Goal: Information Seeking & Learning: Check status

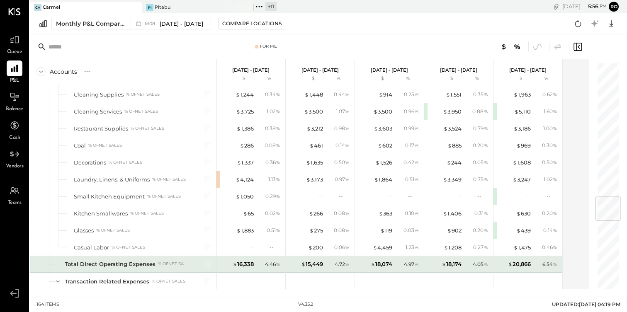
scroll to position [1130, 0]
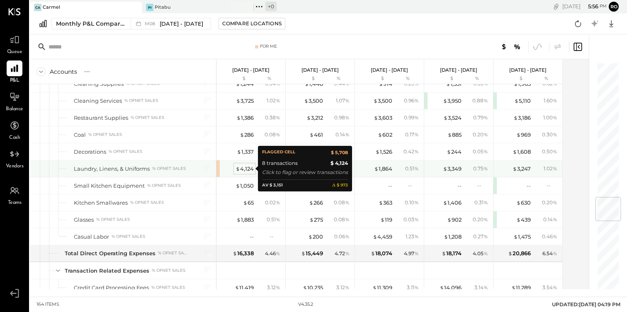
click at [248, 171] on div "$ 4,124" at bounding box center [245, 169] width 18 height 8
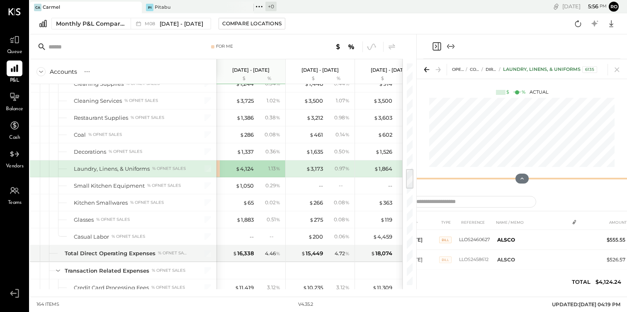
click at [448, 178] on div at bounding box center [522, 179] width 210 height 17
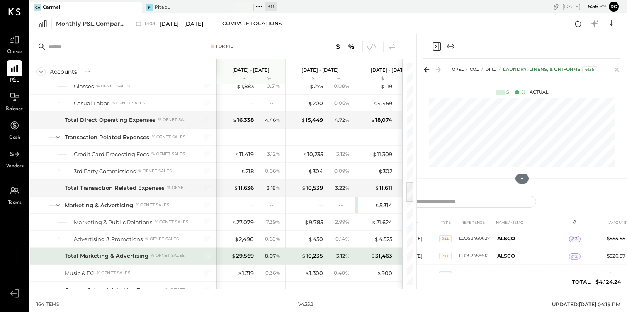
scroll to position [1276, 0]
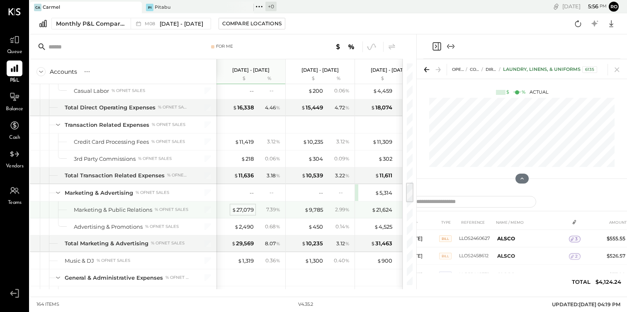
click at [243, 206] on div "$ 27,079" at bounding box center [243, 210] width 22 height 8
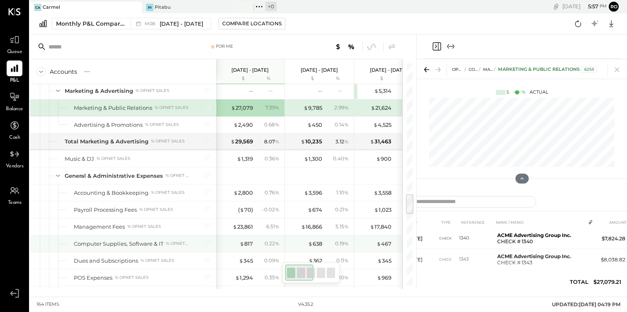
scroll to position [1409, 0]
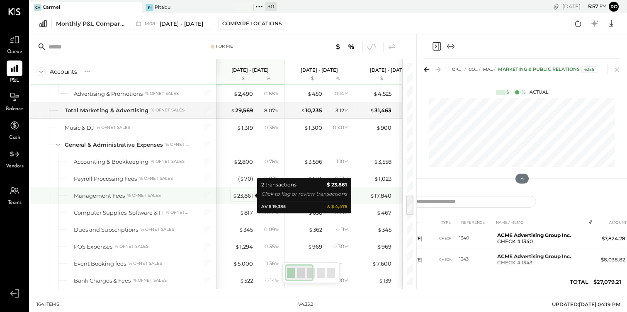
click at [246, 196] on div "$ 23,861" at bounding box center [243, 196] width 20 height 8
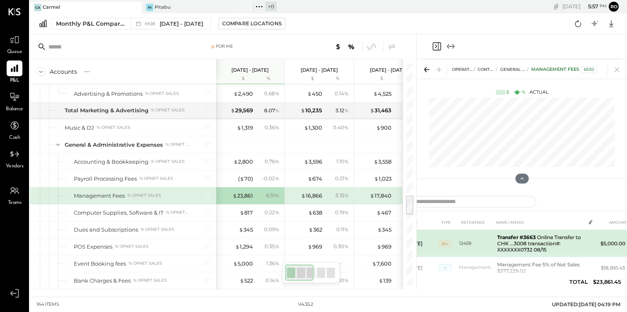
click at [480, 244] on td "12459" at bounding box center [476, 243] width 35 height 27
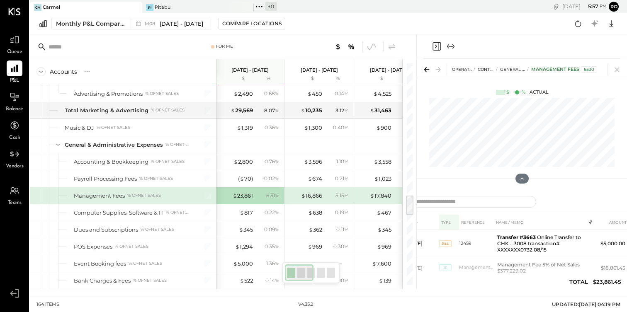
click at [449, 218] on th "TYPE" at bounding box center [449, 222] width 20 height 15
click at [424, 66] on icon at bounding box center [427, 70] width 12 height 12
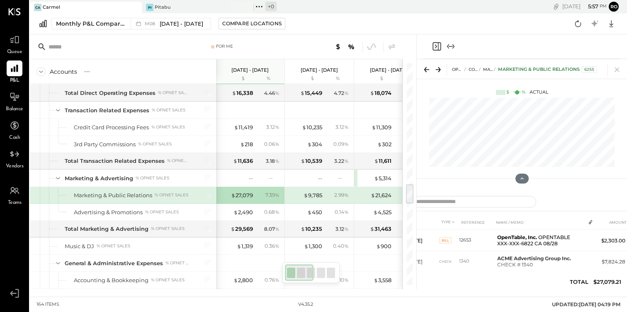
click at [438, 67] on icon at bounding box center [439, 70] width 12 height 12
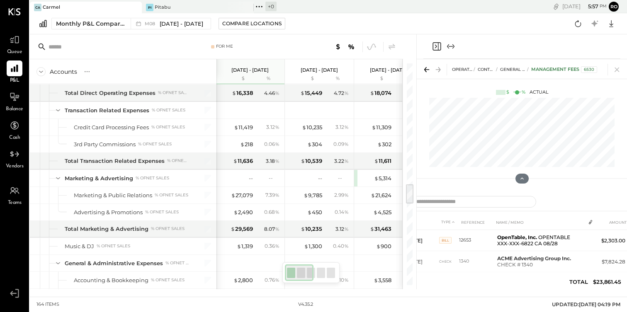
scroll to position [1409, 0]
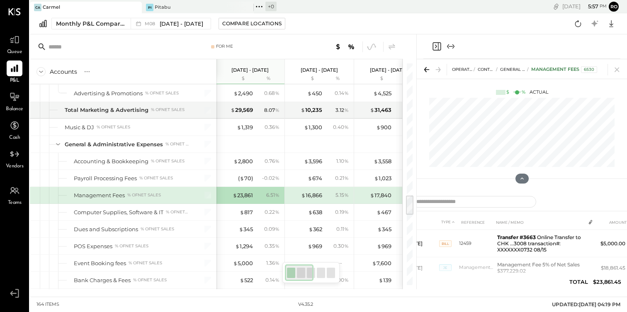
click at [450, 44] on icon "Expand panel (e)" at bounding box center [451, 46] width 10 height 10
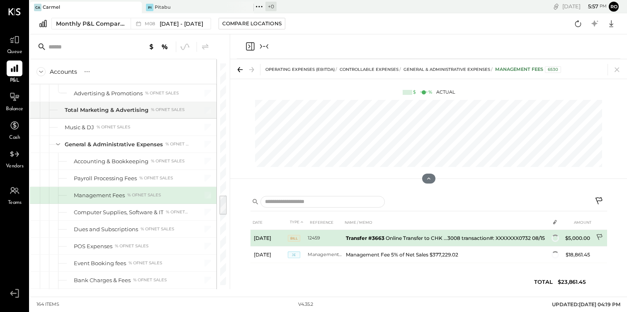
click at [599, 239] on icon at bounding box center [600, 238] width 8 height 8
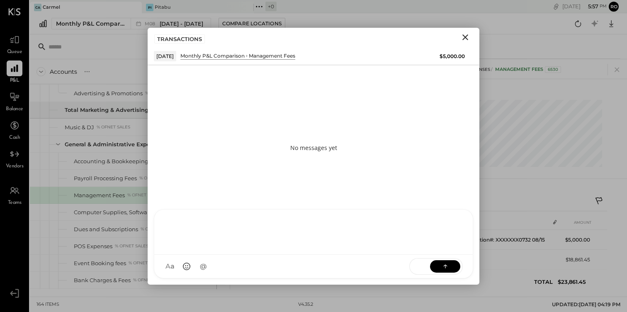
click at [238, 248] on div at bounding box center [314, 231] width 302 height 33
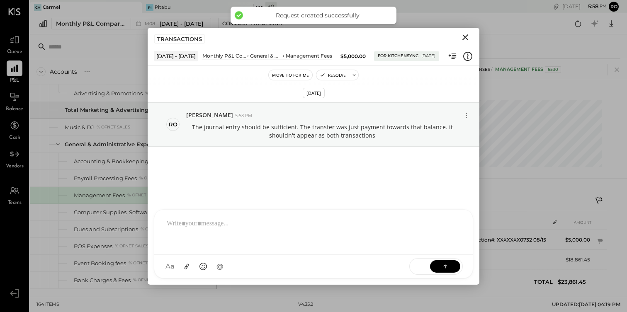
click at [465, 34] on icon "Close" at bounding box center [466, 37] width 10 height 10
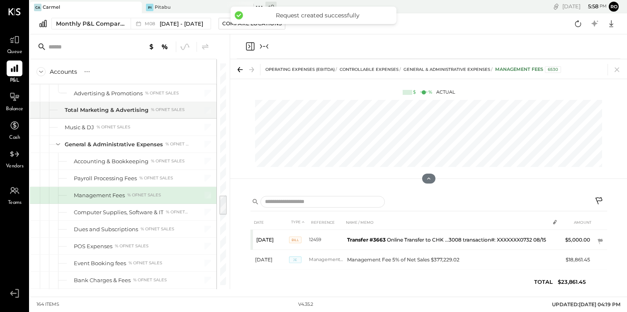
click at [268, 47] on icon "Collapse panel (e)" at bounding box center [264, 46] width 10 height 10
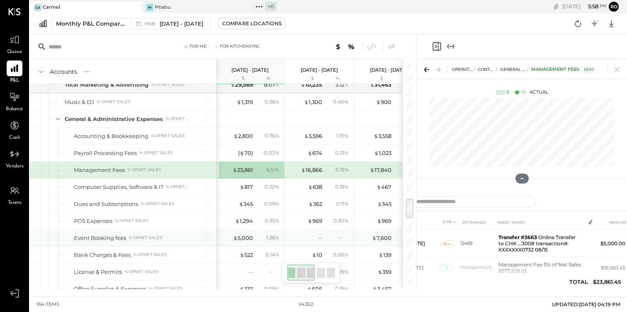
scroll to position [1446, 0]
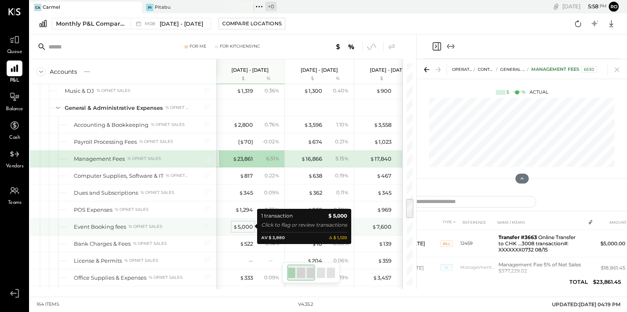
click at [243, 227] on div "$ 5,000" at bounding box center [243, 227] width 20 height 8
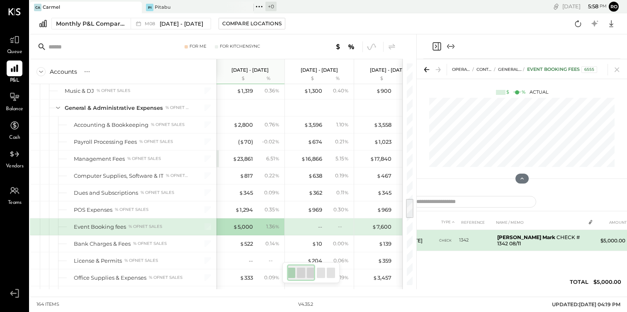
click at [595, 245] on td at bounding box center [591, 238] width 12 height 16
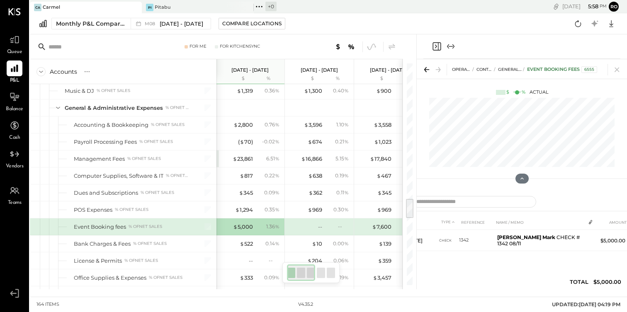
click at [452, 44] on icon "Expand panel (e)" at bounding box center [451, 46] width 10 height 10
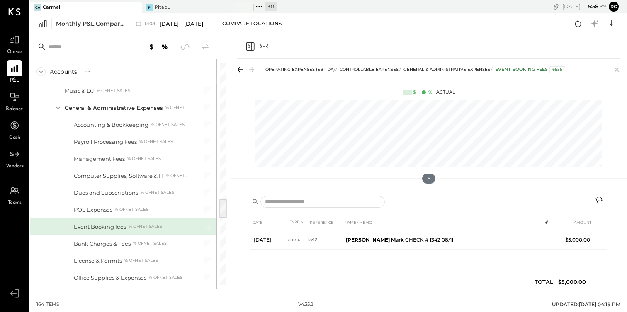
click at [598, 202] on icon at bounding box center [600, 202] width 10 height 10
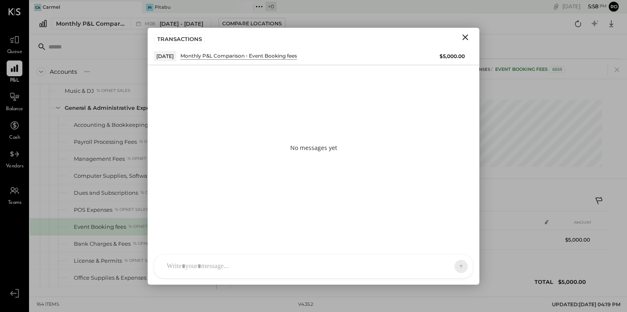
click at [263, 260] on div at bounding box center [306, 267] width 287 height 18
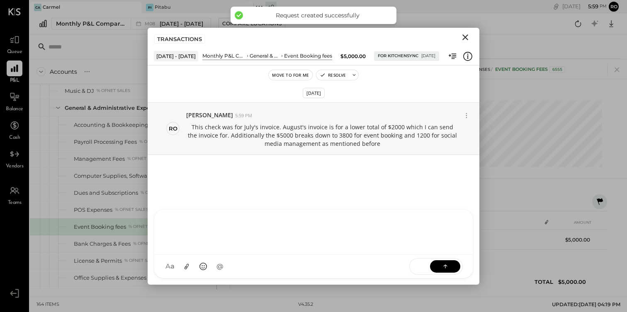
click at [468, 39] on icon "Close" at bounding box center [466, 37] width 6 height 6
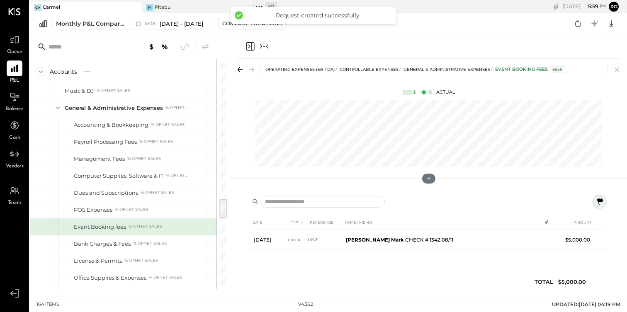
click at [265, 49] on icon "Collapse panel (e)" at bounding box center [264, 46] width 10 height 10
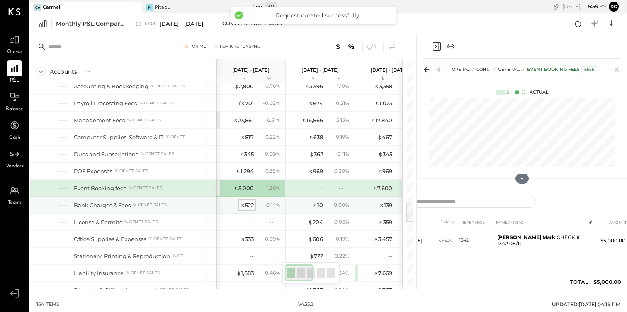
click at [248, 205] on div "$ 522" at bounding box center [247, 206] width 13 height 8
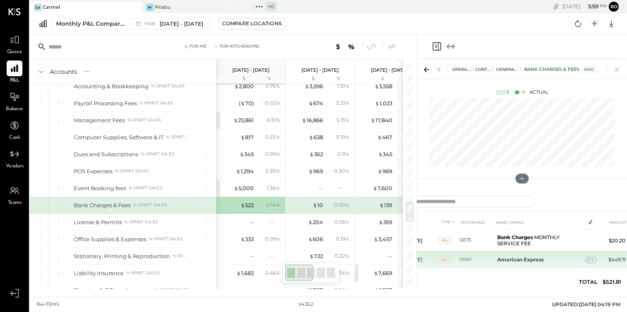
click at [502, 261] on b "American Express" at bounding box center [520, 260] width 46 height 6
click at [592, 262] on span "1" at bounding box center [593, 261] width 2 height 6
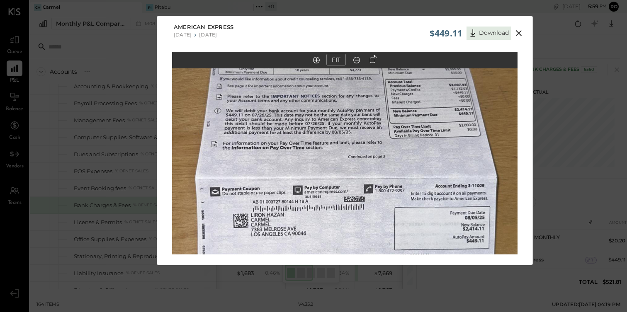
click at [519, 34] on icon at bounding box center [519, 33] width 6 height 6
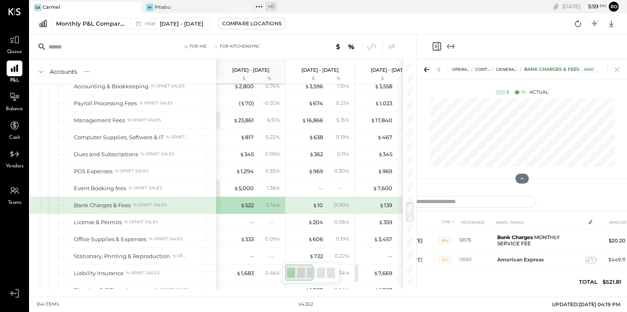
click at [452, 47] on icon "Expand panel (e)" at bounding box center [451, 46] width 10 height 10
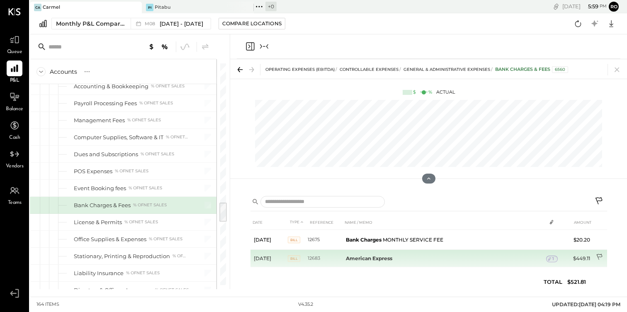
click at [602, 256] on icon at bounding box center [600, 258] width 8 height 8
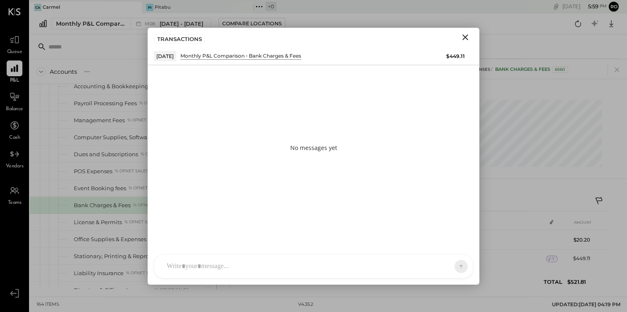
click at [274, 263] on div at bounding box center [306, 267] width 287 height 18
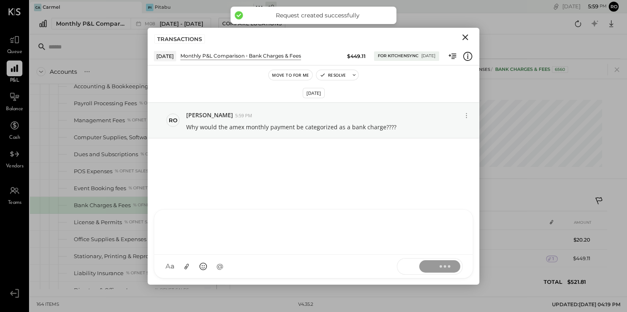
click at [468, 37] on icon "Close" at bounding box center [466, 37] width 10 height 10
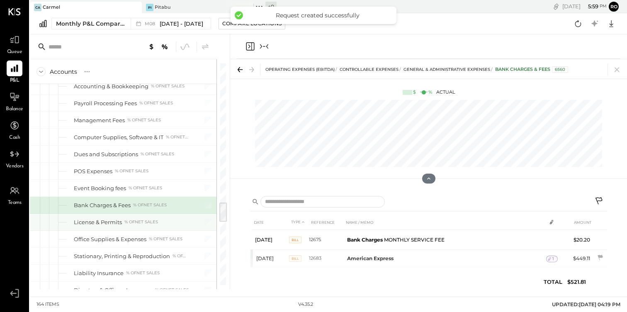
click at [117, 224] on div "License & Permits" at bounding box center [98, 223] width 48 height 8
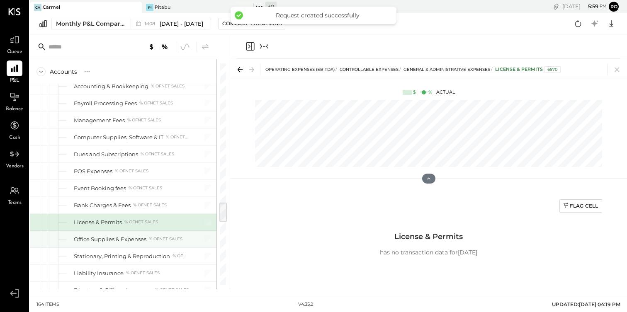
click at [127, 241] on div "Office Supplies & Expenses" at bounding box center [110, 240] width 73 height 8
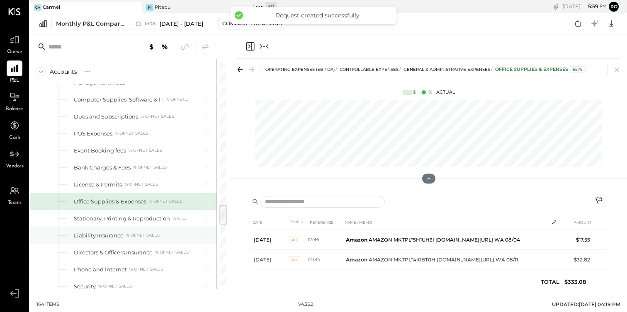
scroll to position [1541, 0]
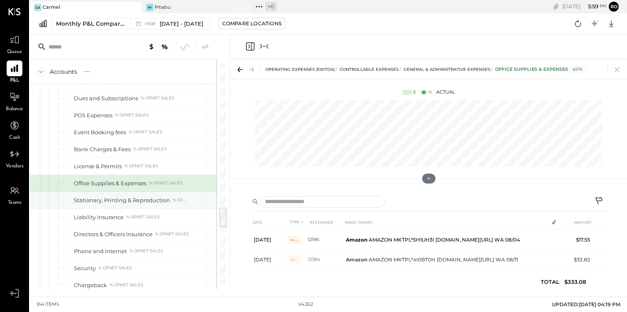
click at [185, 195] on div "Stationary, Printing & Reproduction % of NET SALES" at bounding box center [123, 200] width 187 height 17
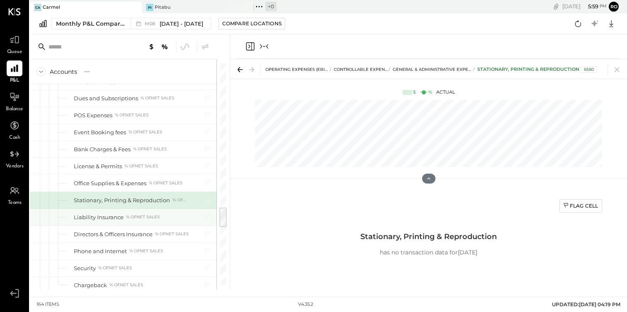
click at [146, 224] on div "Liability Insurance % of NET SALES" at bounding box center [123, 217] width 187 height 17
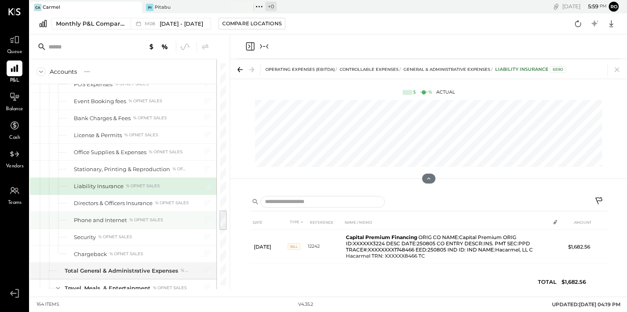
scroll to position [1576, 0]
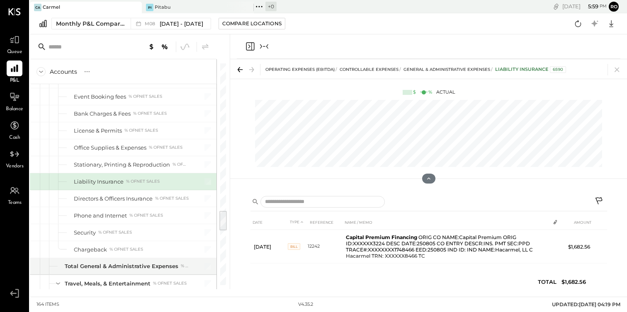
click at [145, 190] on div "Liability Insurance % of NET SALES" at bounding box center [123, 181] width 187 height 17
click at [144, 195] on div "Directors & Officers Insurance" at bounding box center [113, 199] width 79 height 8
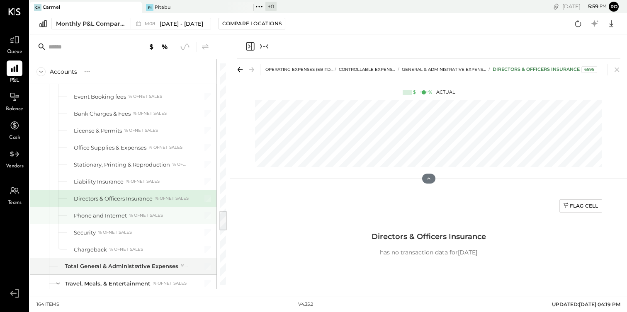
click at [140, 214] on div "% of NET SALES" at bounding box center [146, 216] width 34 height 6
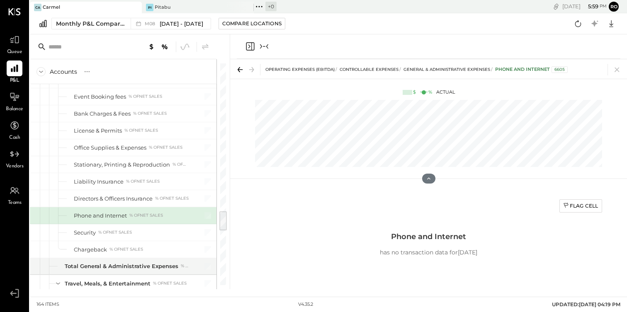
scroll to position [1592, 0]
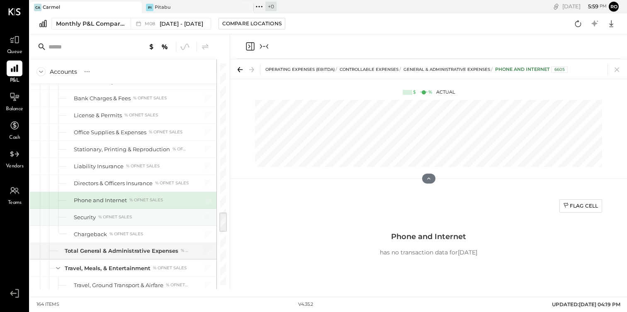
click at [140, 214] on div "Security % of NET SALES" at bounding box center [131, 218] width 115 height 8
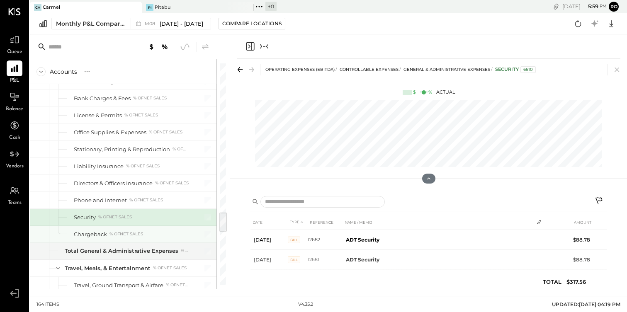
click at [138, 231] on div "Chargeback % of NET SALES" at bounding box center [131, 235] width 115 height 8
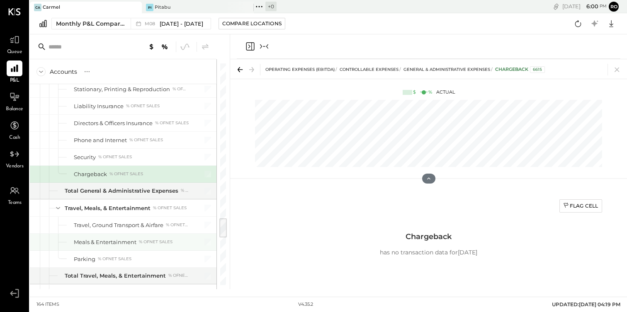
scroll to position [1680, 0]
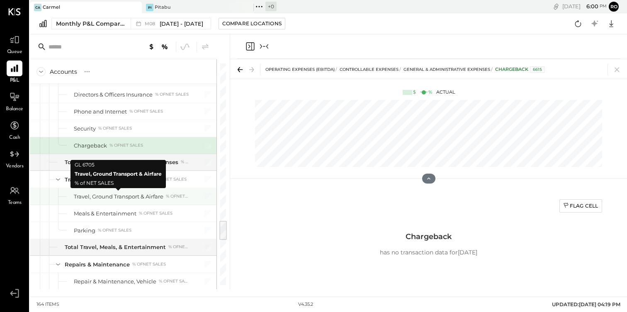
click at [143, 195] on div "Travel, Ground Transport & Airfare" at bounding box center [119, 197] width 90 height 8
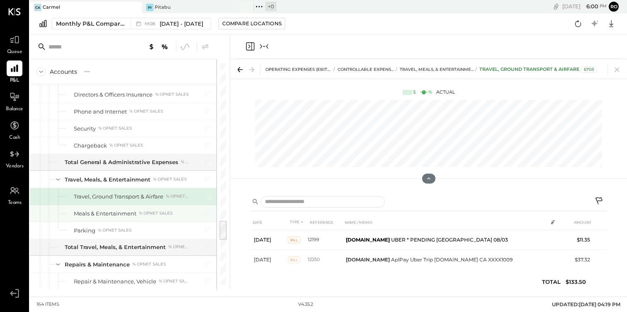
click at [144, 213] on div "% of NET SALES" at bounding box center [156, 214] width 34 height 6
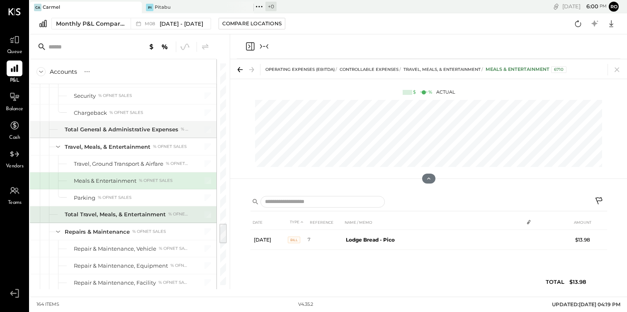
scroll to position [1718, 0]
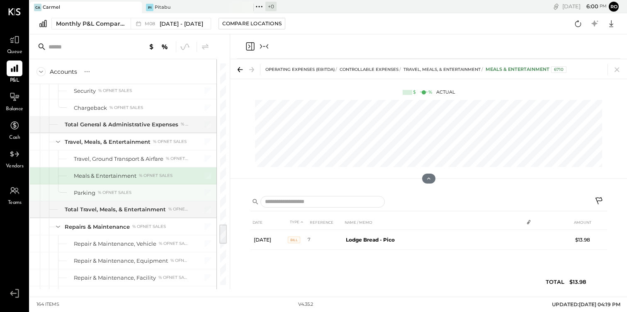
click at [141, 195] on div "Parking % of NET SALES" at bounding box center [131, 193] width 115 height 8
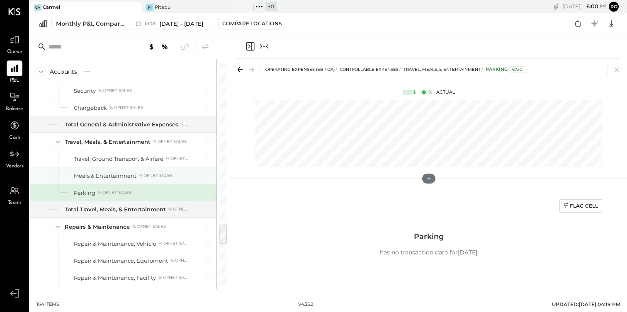
click at [141, 172] on div "Meals & Entertainment % of NET SALES" at bounding box center [131, 176] width 115 height 8
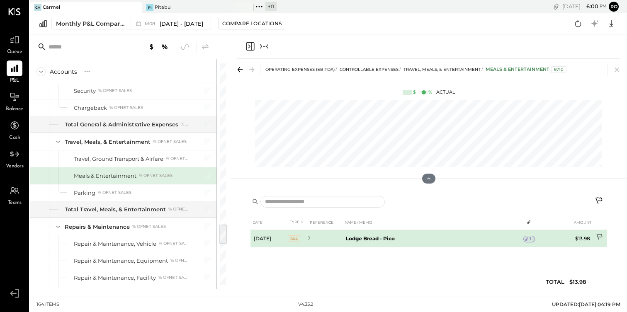
click at [601, 234] on icon at bounding box center [600, 238] width 8 height 8
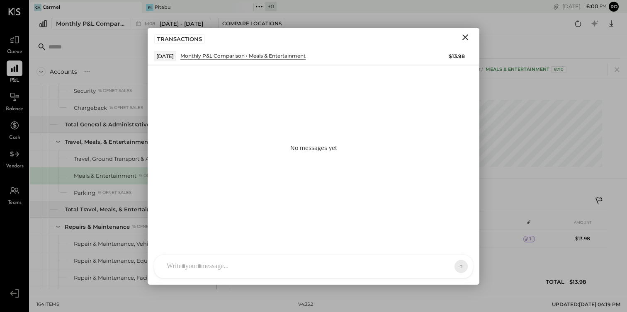
click at [428, 267] on div at bounding box center [306, 267] width 287 height 18
click at [450, 267] on button at bounding box center [445, 266] width 30 height 12
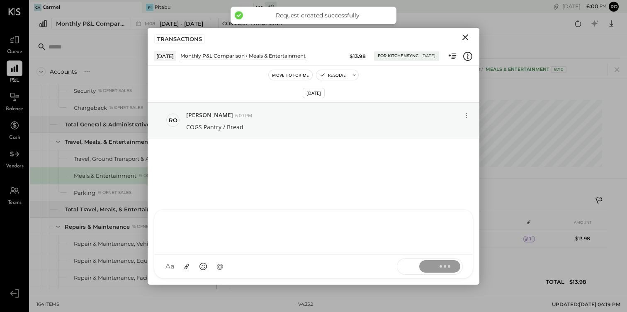
click at [466, 41] on icon "Close" at bounding box center [466, 37] width 10 height 10
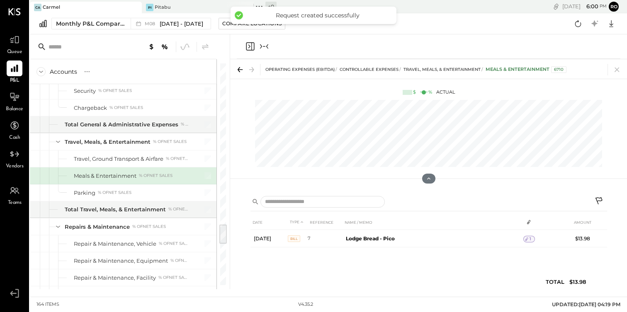
click at [139, 193] on div "Parking % of NET SALES" at bounding box center [131, 193] width 115 height 8
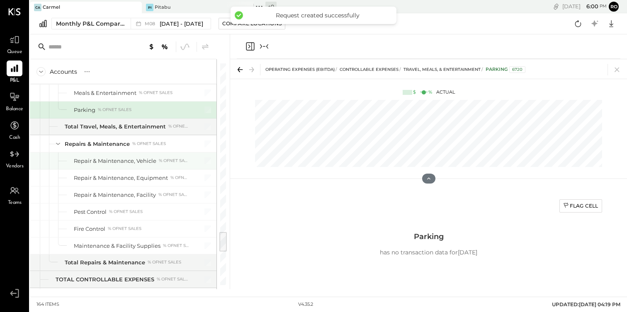
scroll to position [1802, 0]
click at [160, 164] on div "Repair & Maintenance, Vehicle % of NET SALES" at bounding box center [131, 161] width 115 height 8
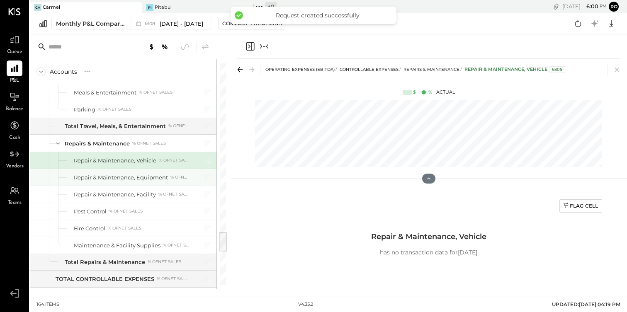
click at [118, 185] on div "Repair & Maintenance, Equipment % of NET SALES" at bounding box center [123, 177] width 187 height 17
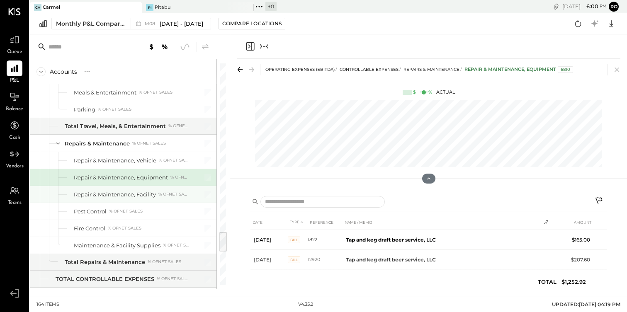
click at [118, 191] on div "Repair & Maintenance, Facility" at bounding box center [115, 195] width 82 height 8
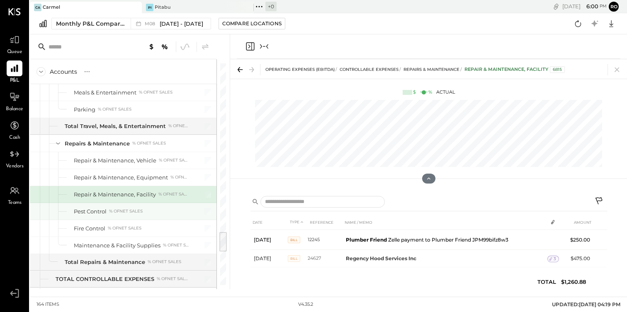
click at [119, 209] on div "% of NET SALES" at bounding box center [126, 212] width 34 height 6
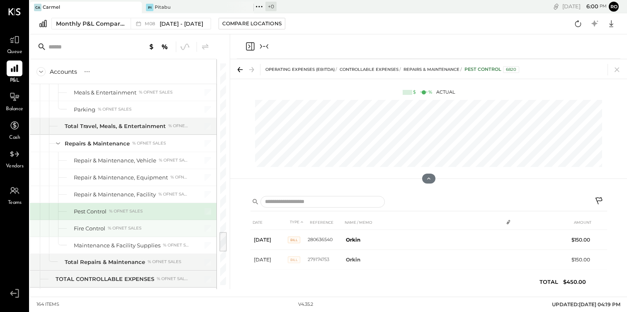
click at [119, 228] on div "% of NET SALES" at bounding box center [125, 229] width 34 height 6
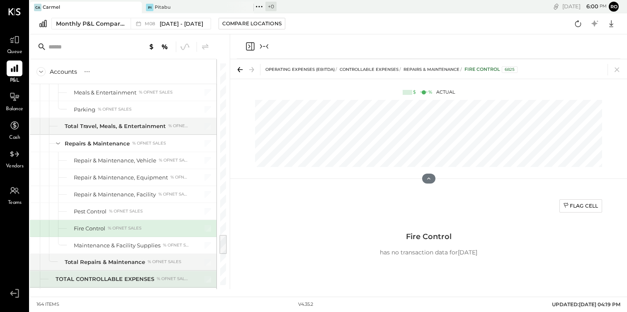
scroll to position [1867, 0]
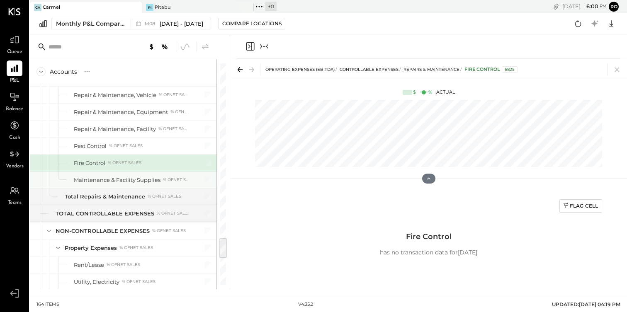
click at [132, 180] on div "Maintenance & Facility Supplies" at bounding box center [117, 180] width 87 height 8
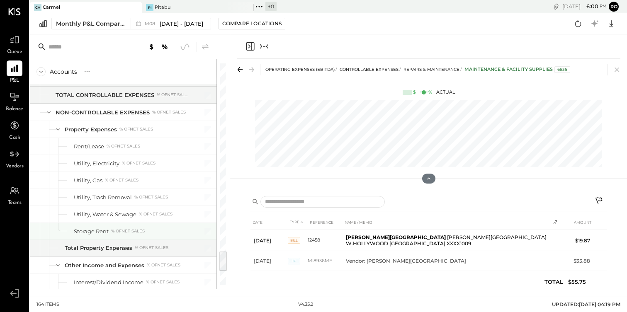
scroll to position [2009, 0]
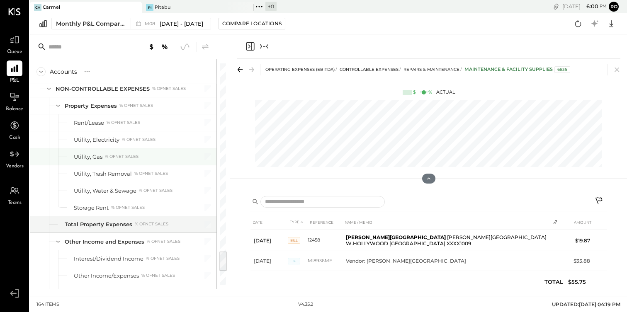
click at [129, 145] on div "Utility, Electricity % of NET SALES" at bounding box center [123, 140] width 187 height 17
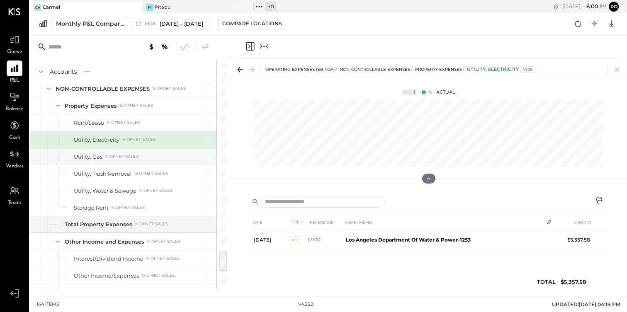
click at [129, 160] on div "Utility, Gas % of NET SALES" at bounding box center [123, 157] width 187 height 17
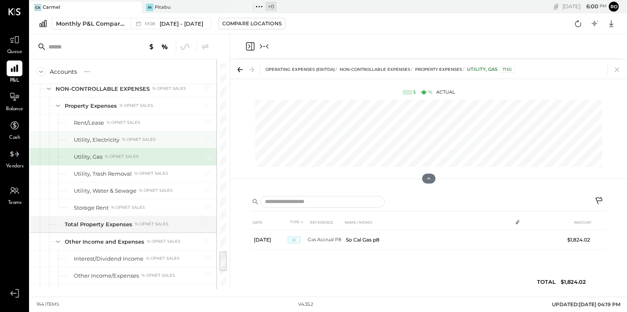
click at [129, 137] on div "% of NET SALES" at bounding box center [139, 140] width 34 height 6
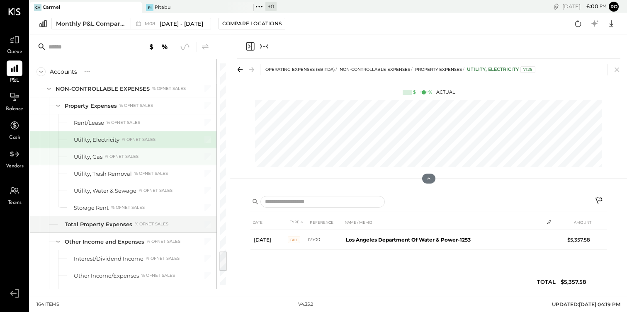
click at [126, 156] on div "% of NET SALES" at bounding box center [122, 157] width 34 height 6
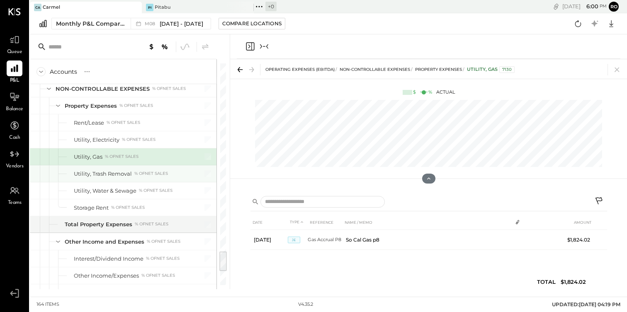
click at [123, 173] on div "Utility, Trash Removal" at bounding box center [103, 174] width 58 height 8
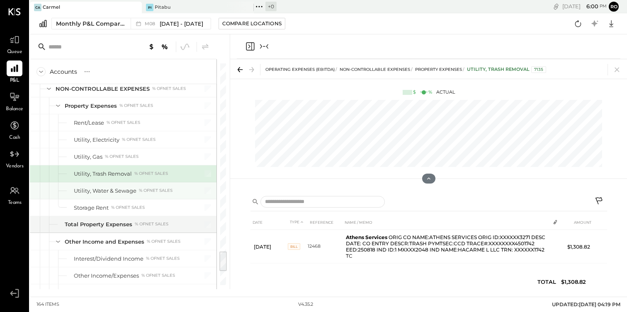
click at [122, 193] on div "Utility, Water & Sewage" at bounding box center [105, 191] width 63 height 8
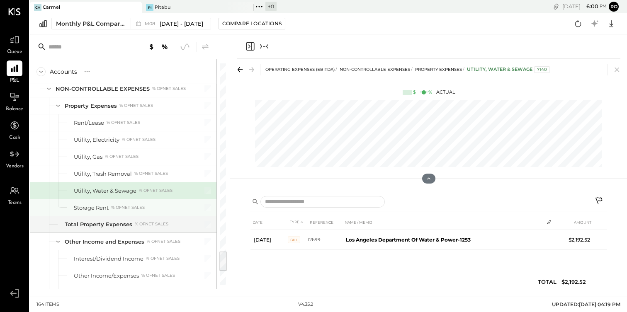
click at [122, 200] on div "Storage Rent % of NET SALES" at bounding box center [123, 208] width 187 height 17
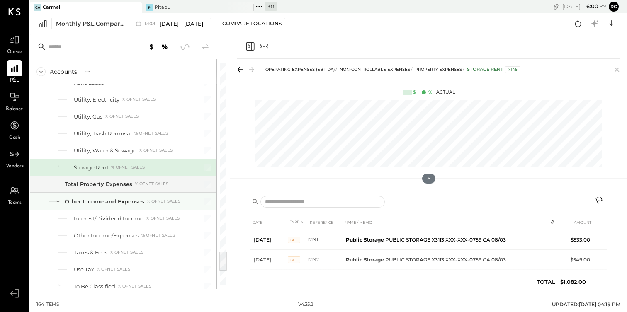
scroll to position [2081, 0]
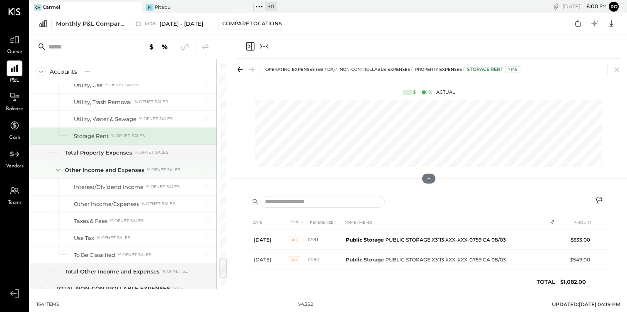
click at [133, 189] on div "Interest/Dividend Income" at bounding box center [109, 187] width 70 height 8
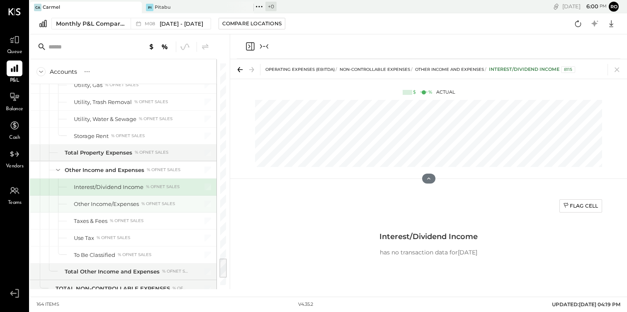
click at [127, 210] on div "Other Income/Expenses % of NET SALES" at bounding box center [123, 204] width 187 height 17
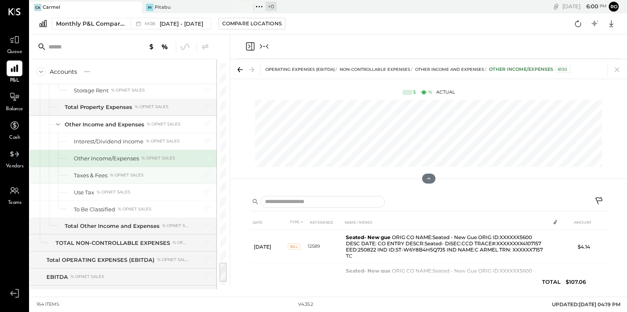
click at [130, 175] on div "% of NET SALES" at bounding box center [127, 176] width 34 height 6
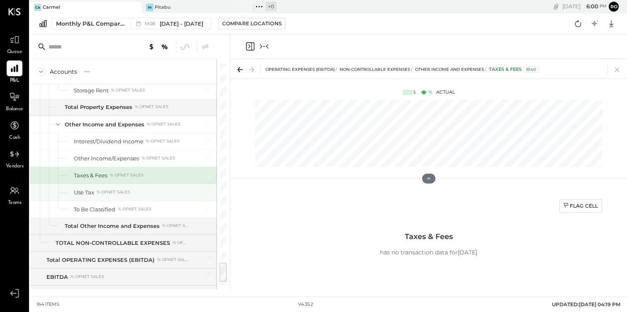
click at [128, 193] on div "% of NET SALES" at bounding box center [114, 193] width 34 height 6
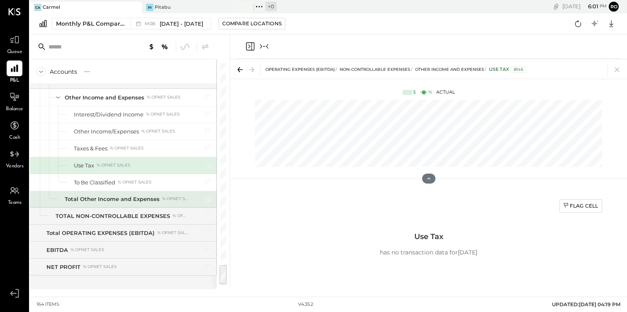
scroll to position [2155, 0]
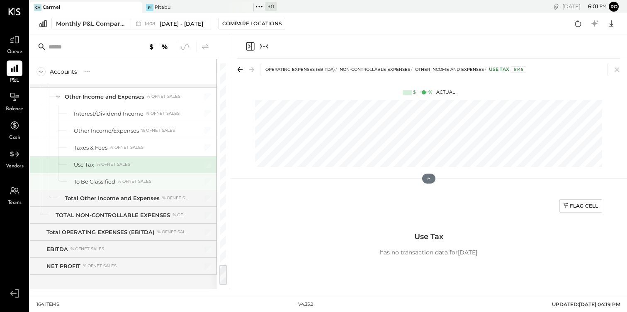
click at [127, 178] on div "To Be Classified % of NET SALES" at bounding box center [131, 182] width 115 height 8
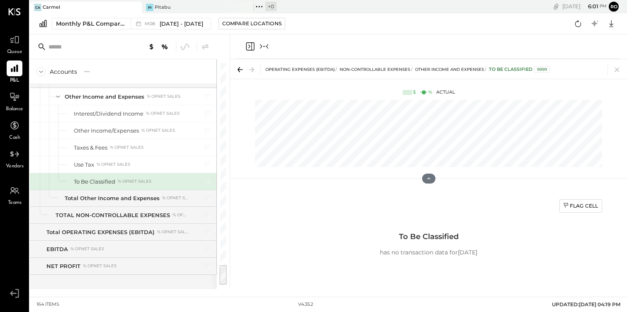
click at [270, 47] on div at bounding box center [429, 46] width 384 height 24
click at [259, 49] on div at bounding box center [257, 46] width 24 height 10
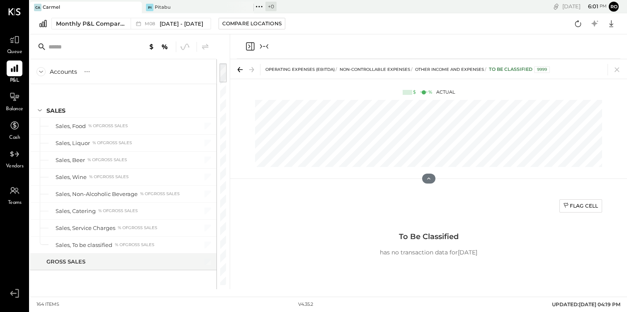
click at [265, 44] on icon "Collapse panel (e)" at bounding box center [264, 46] width 10 height 10
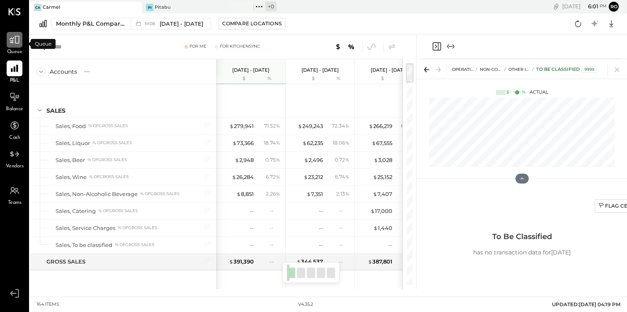
click at [17, 35] on icon at bounding box center [14, 39] width 11 height 11
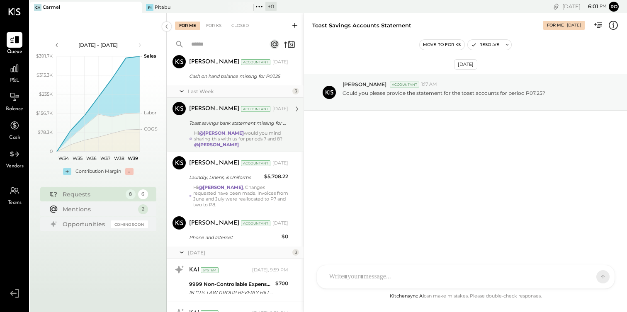
scroll to position [66, 0]
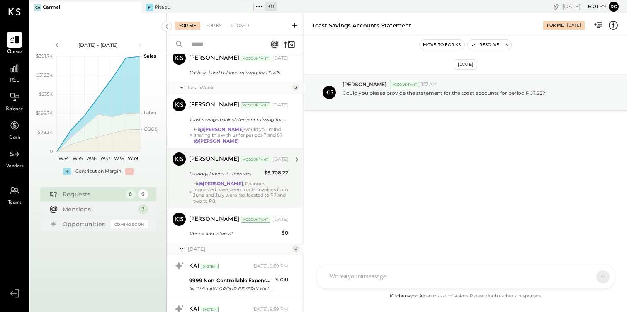
click at [259, 190] on div "Hi @[PERSON_NAME] , Changes requested have been made. Invoices from June and Ju…" at bounding box center [240, 192] width 95 height 23
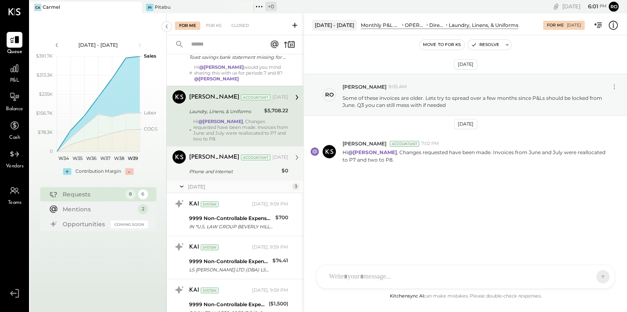
scroll to position [133, 0]
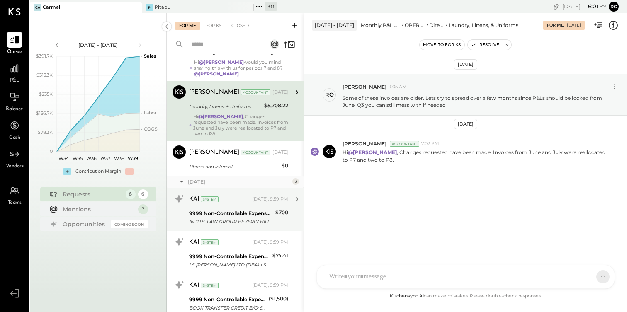
click at [254, 202] on div "KAI System [DATE], 9:59 PM 9999 Non-Controllable Expenses:Other Income and Expe…" at bounding box center [238, 210] width 99 height 34
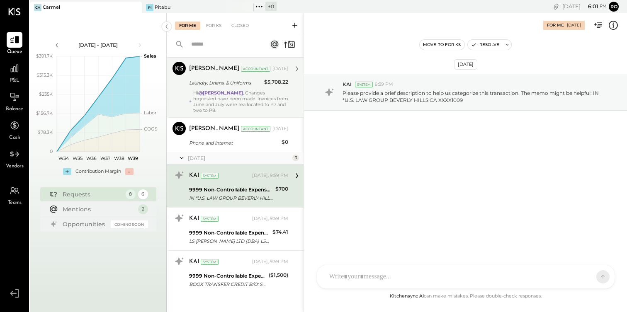
scroll to position [158, 0]
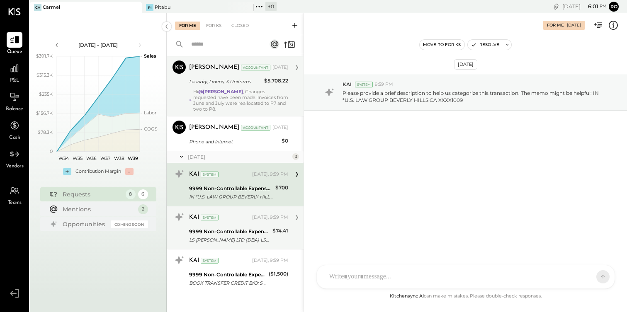
click at [254, 228] on div "9999 Non-Controllable Expenses:Other Income and Expenses:To Be Classified" at bounding box center [229, 232] width 81 height 8
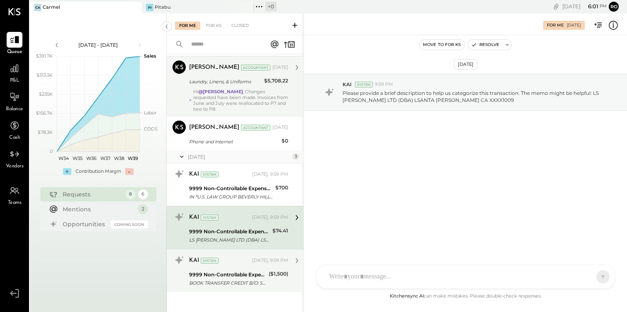
click at [254, 272] on div "9999 Non-Controllable Expenses:Other Income and Expenses:To Be Classified" at bounding box center [227, 275] width 77 height 8
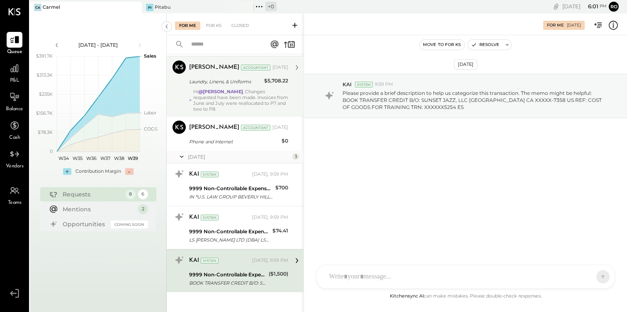
click at [351, 283] on div "AM [PERSON_NAME] R [PERSON_NAME] [PERSON_NAME] EP [PERSON_NAME] DS [PERSON_NAME…" at bounding box center [466, 277] width 299 height 24
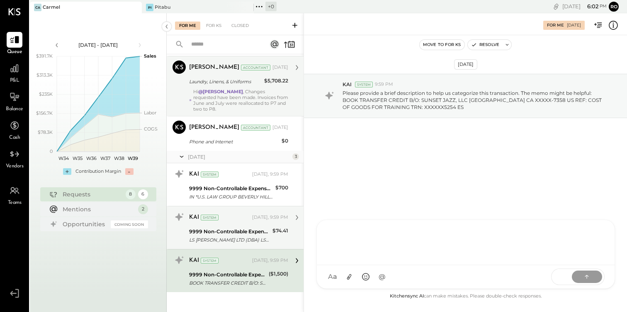
scroll to position [115, 0]
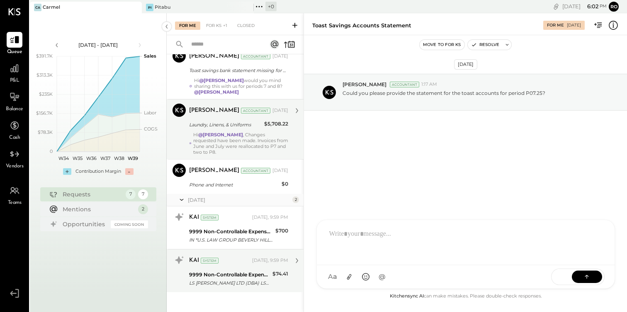
click at [226, 234] on div "Last Month 2 [PERSON_NAME] Accountant [PERSON_NAME] Accountant [DATE] Toast sav…" at bounding box center [235, 134] width 137 height 366
click at [227, 272] on div "9999 Non-Controllable Expenses:Other Income and Expenses:To Be Classified" at bounding box center [229, 275] width 81 height 8
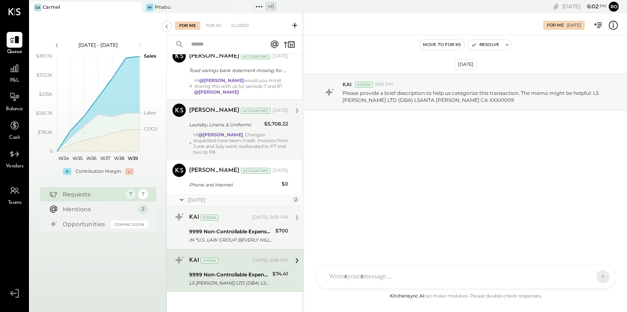
click at [239, 236] on div "IN *U.S. LAW GROUP BEVERLY HILLS CA XXXX1009" at bounding box center [231, 240] width 84 height 8
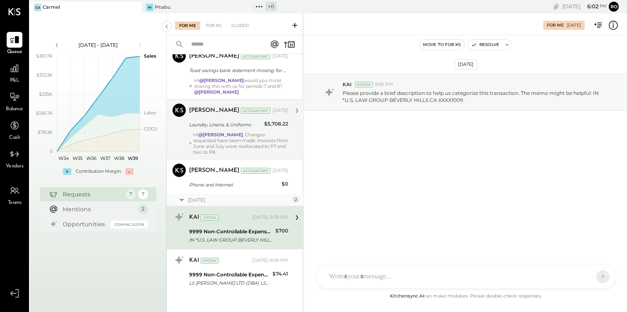
click at [286, 212] on div "KAI System [DATE], 9:59 PM" at bounding box center [238, 218] width 99 height 12
click at [297, 212] on icon at bounding box center [297, 217] width 11 height 11
click at [260, 228] on div "9999 Non-Controllable Expenses:Other Income and Expenses:To Be Classified" at bounding box center [231, 232] width 84 height 8
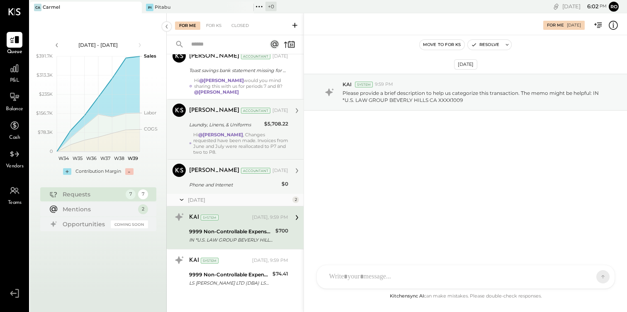
click at [259, 172] on div "[PERSON_NAME] Accountant [DATE] Phone and Internet $0 These are the only paymen…" at bounding box center [238, 177] width 99 height 26
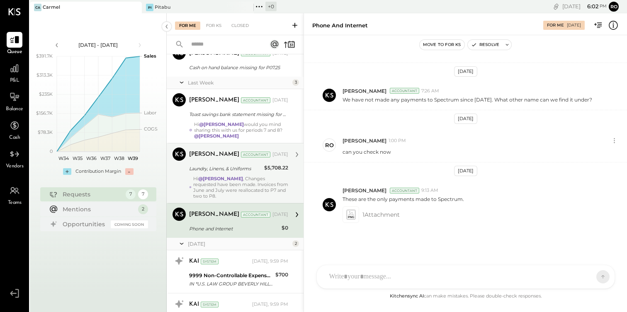
scroll to position [44, 0]
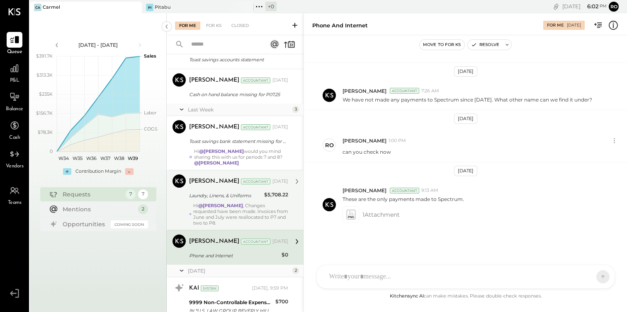
click at [259, 192] on div "Laundry, Linens, & Uniforms" at bounding box center [225, 196] width 73 height 8
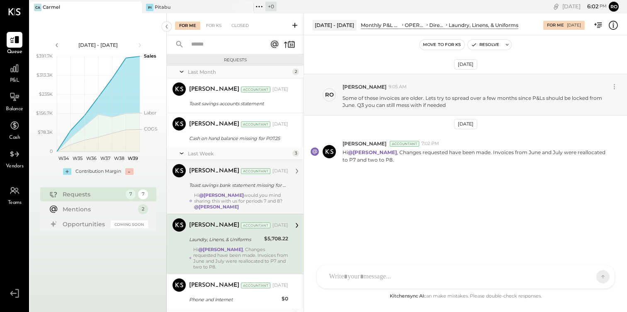
click at [257, 195] on div "Hi @[PERSON_NAME] would you mind sharing this with us for periods 7 and 8? @[PE…" at bounding box center [241, 201] width 94 height 17
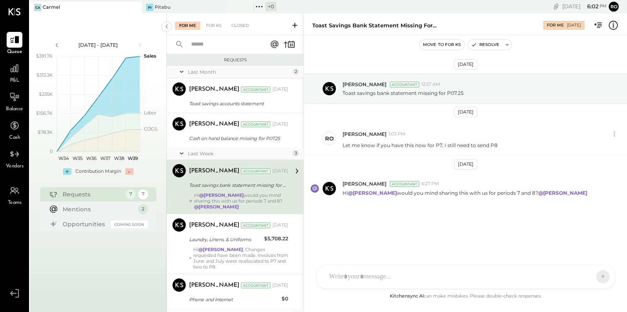
click at [297, 24] on icon at bounding box center [295, 25] width 8 height 8
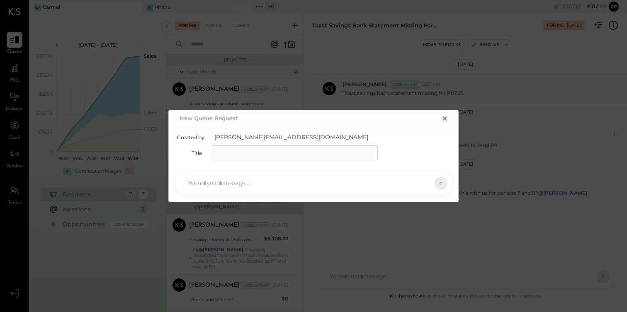
click at [269, 154] on input "text" at bounding box center [295, 153] width 166 height 15
type input "**********"
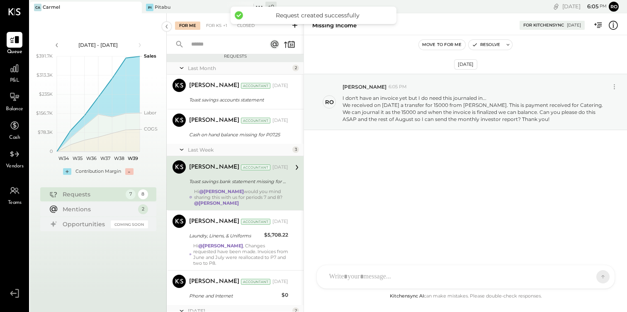
scroll to position [115, 0]
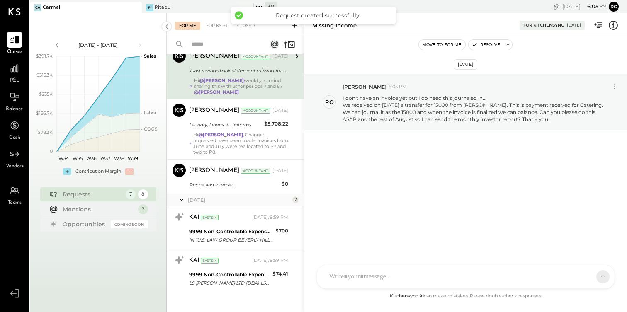
click at [295, 27] on icon at bounding box center [295, 25] width 8 height 8
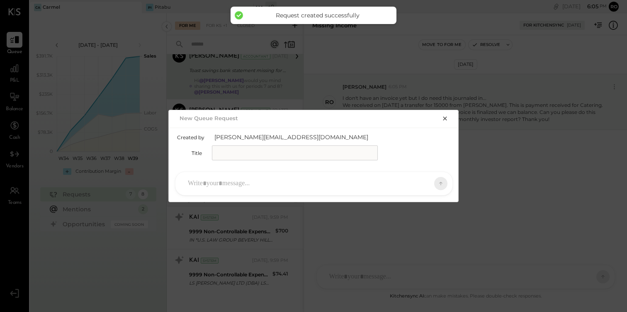
click at [263, 159] on input "text" at bounding box center [295, 153] width 166 height 15
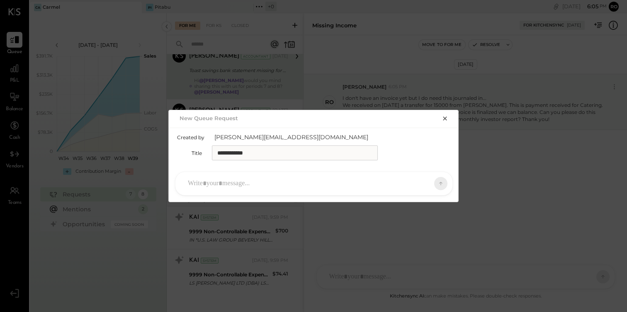
type input "**********"
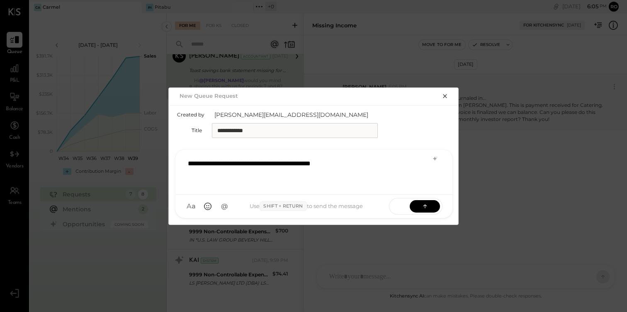
click at [277, 161] on div "**********" at bounding box center [314, 171] width 261 height 33
click at [406, 166] on div "**********" at bounding box center [314, 171] width 261 height 33
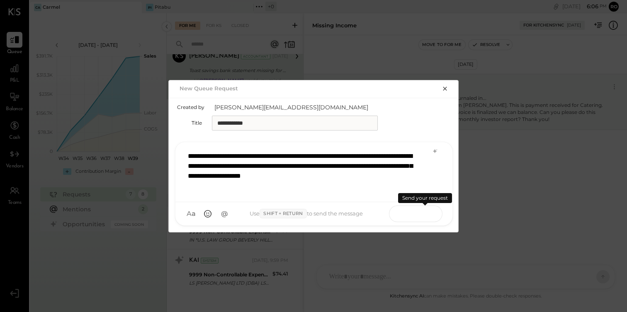
click at [425, 212] on icon at bounding box center [425, 213] width 4 height 2
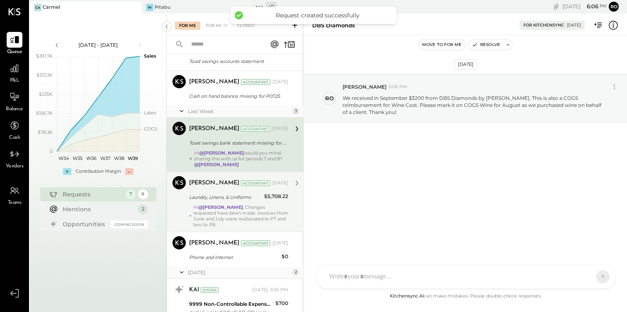
scroll to position [0, 0]
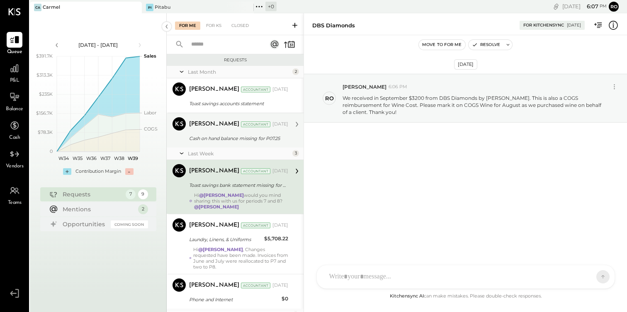
click at [243, 137] on div "Cash on hand balance missing for P07.25" at bounding box center [237, 138] width 97 height 8
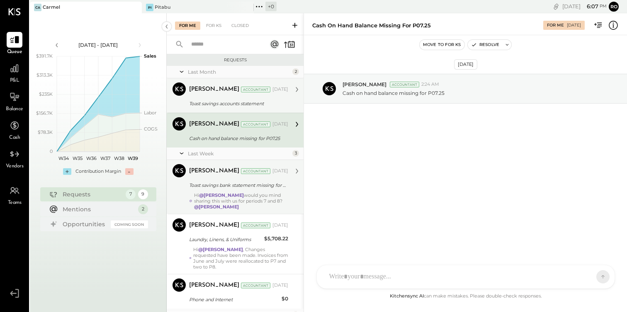
click at [249, 90] on div "Accountant" at bounding box center [255, 90] width 29 height 6
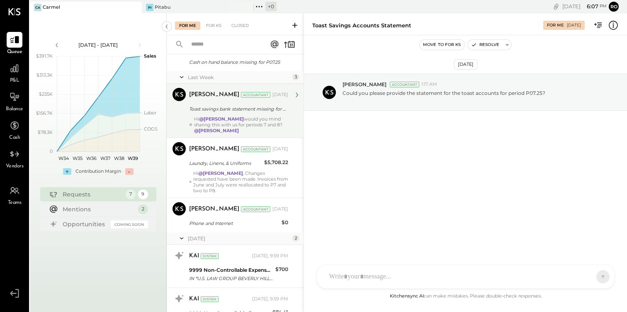
scroll to position [115, 0]
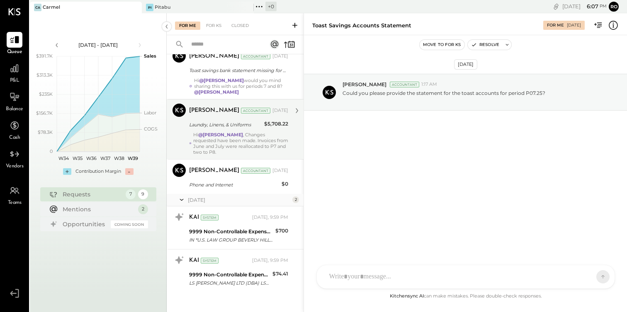
click at [250, 140] on div "Hi @[PERSON_NAME] , Changes requested have been made. Invoices from June and Ju…" at bounding box center [240, 143] width 95 height 23
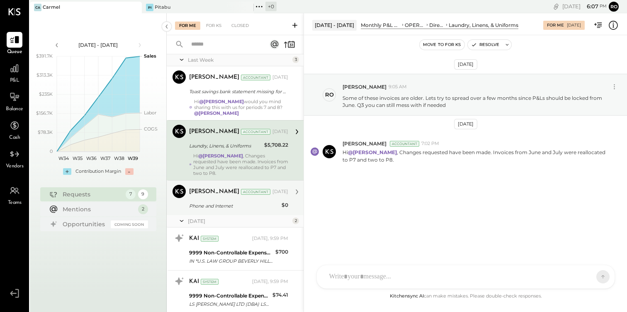
scroll to position [88, 0]
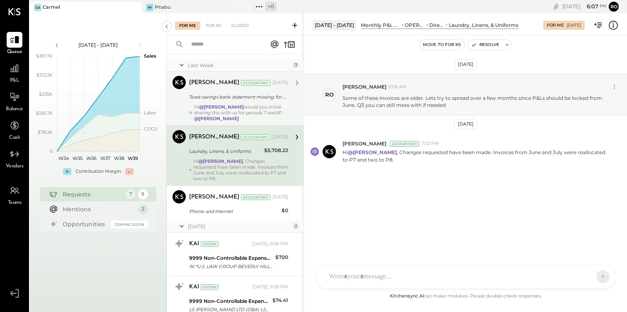
click at [252, 117] on div "Hi @[PERSON_NAME] would you mind sharing this with us for periods 7 and 8? @[PE…" at bounding box center [241, 112] width 94 height 17
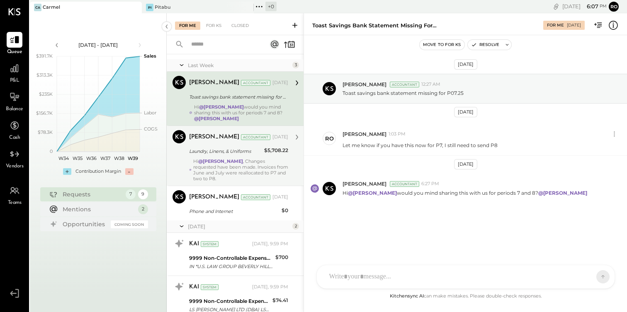
click at [368, 278] on div "AM [PERSON_NAME] R [PERSON_NAME] [PERSON_NAME] EP [PERSON_NAME] DS [PERSON_NAME…" at bounding box center [466, 277] width 299 height 24
click at [349, 275] on icon at bounding box center [349, 277] width 9 height 9
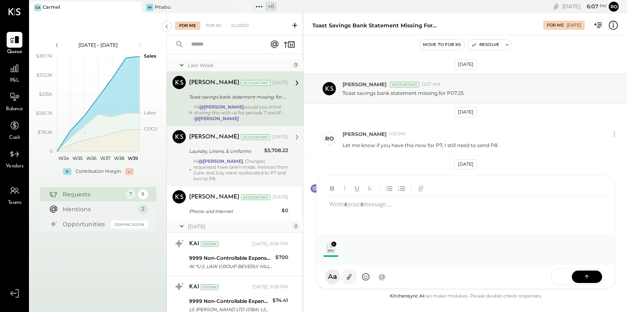
click at [349, 278] on icon at bounding box center [349, 278] width 5 height 6
click at [346, 279] on icon at bounding box center [349, 277] width 9 height 9
click at [347, 276] on icon at bounding box center [349, 277] width 9 height 9
click at [349, 275] on icon at bounding box center [349, 277] width 9 height 9
click at [347, 278] on icon at bounding box center [349, 277] width 9 height 9
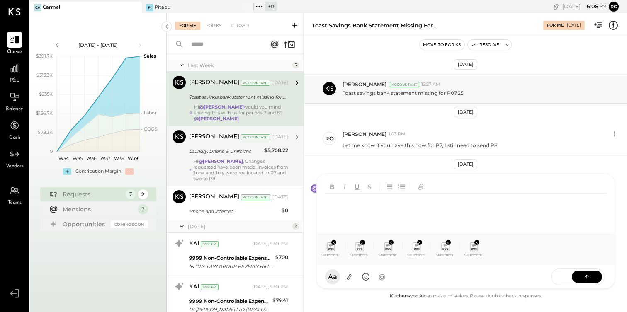
click at [419, 200] on div at bounding box center [465, 210] width 281 height 33
click at [580, 275] on button at bounding box center [587, 277] width 30 height 12
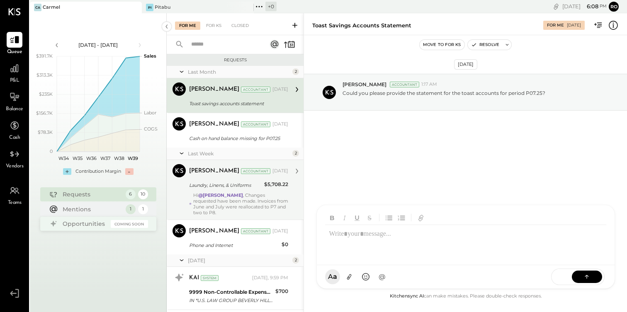
click at [80, 221] on div "Opportunities" at bounding box center [85, 224] width 44 height 8
click at [81, 211] on div "Mentions" at bounding box center [92, 209] width 59 height 8
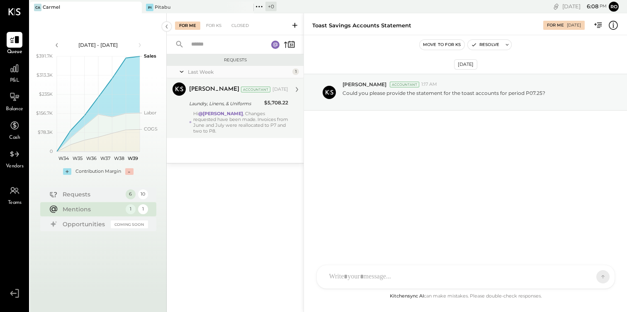
click at [209, 132] on div "[PERSON_NAME] Accountant [PERSON_NAME] Accountant [DATE] Laundry, Linens, & Uni…" at bounding box center [235, 108] width 137 height 60
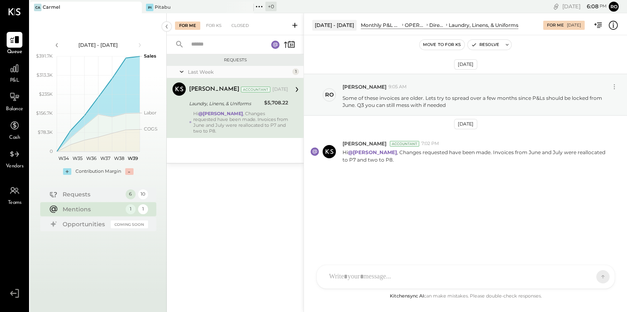
click at [408, 273] on div at bounding box center [458, 277] width 266 height 18
click at [589, 283] on button at bounding box center [587, 277] width 30 height 12
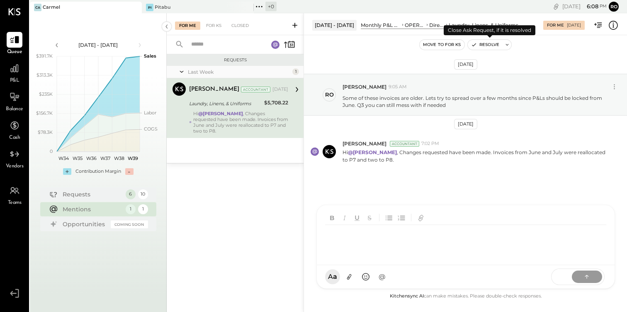
click at [491, 50] on div "Resolve" at bounding box center [490, 44] width 44 height 11
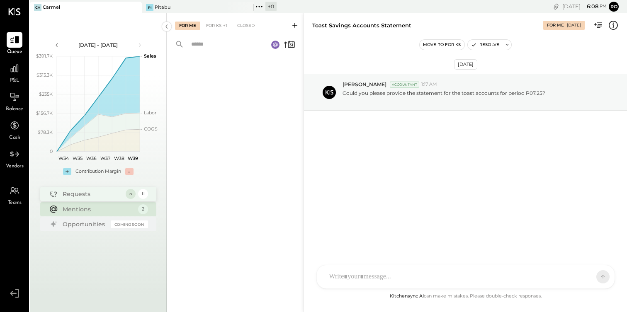
click at [113, 194] on div "Requests" at bounding box center [92, 194] width 59 height 8
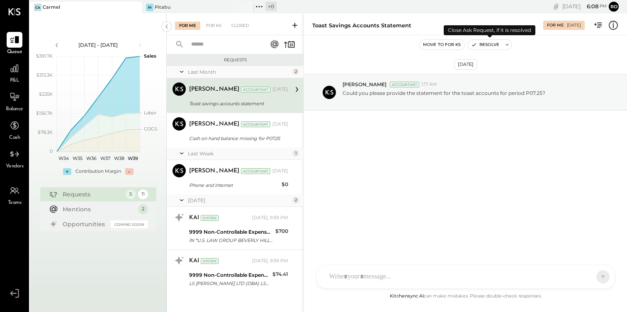
click at [475, 44] on icon "button" at bounding box center [474, 45] width 6 height 6
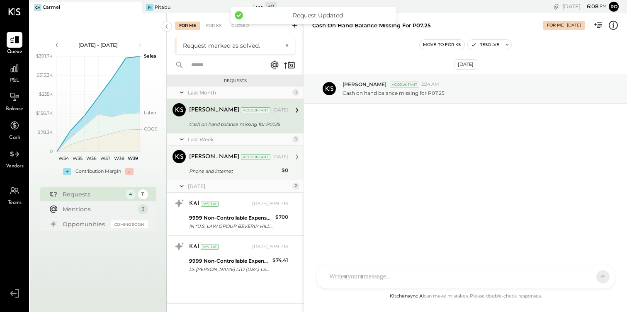
click at [266, 161] on div "[PERSON_NAME] Accountant [DATE]" at bounding box center [238, 157] width 99 height 12
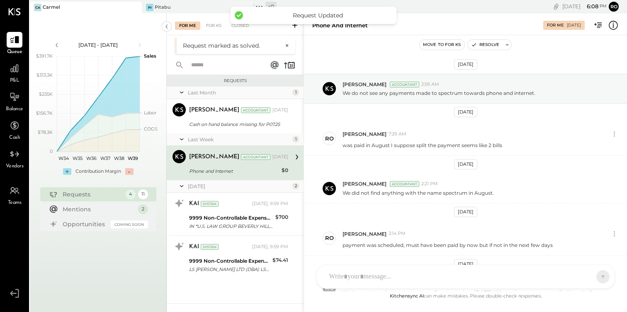
scroll to position [193, 0]
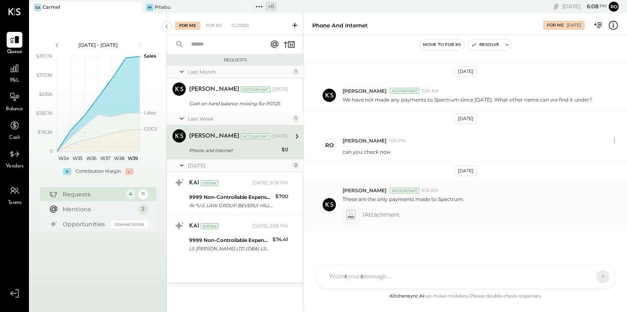
click at [351, 210] on icon at bounding box center [351, 214] width 8 height 9
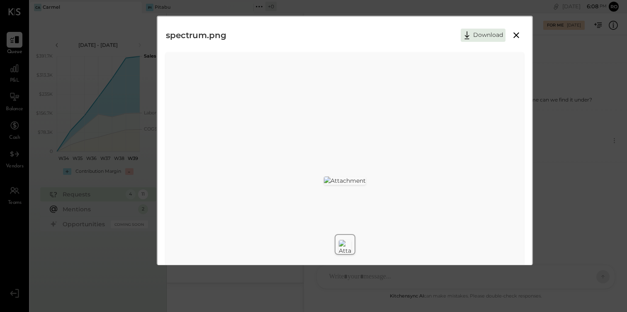
click at [517, 37] on icon at bounding box center [517, 35] width 10 height 10
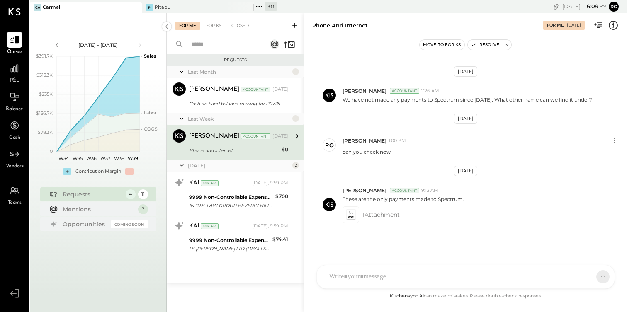
click at [375, 272] on div at bounding box center [458, 277] width 266 height 18
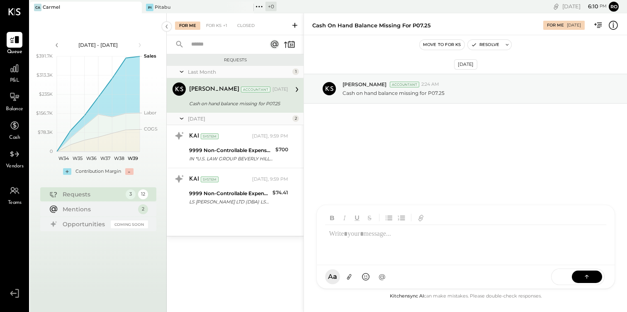
click at [241, 204] on div "LS [PERSON_NAME] LTD (DBA) LSANTA [PERSON_NAME] CA XXXX1009" at bounding box center [229, 202] width 81 height 8
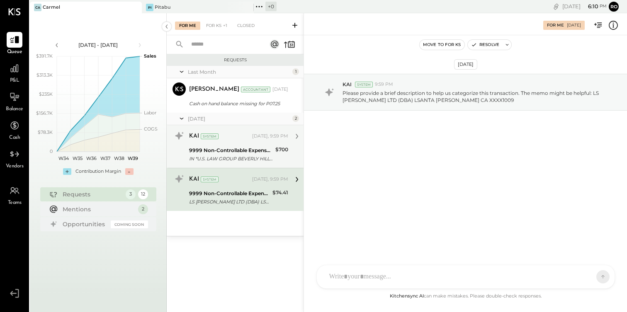
click at [247, 147] on div "9999 Non-Controllable Expenses:Other Income and Expenses:To Be Classified" at bounding box center [231, 150] width 84 height 8
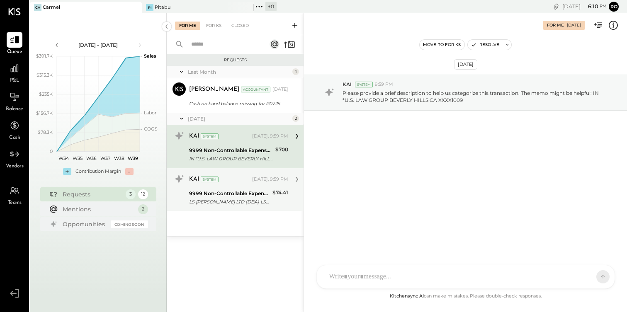
click at [268, 175] on div "KAI System [DATE], 9:59 PM" at bounding box center [238, 180] width 99 height 12
